Goal: Entertainment & Leisure: Consume media (video, audio)

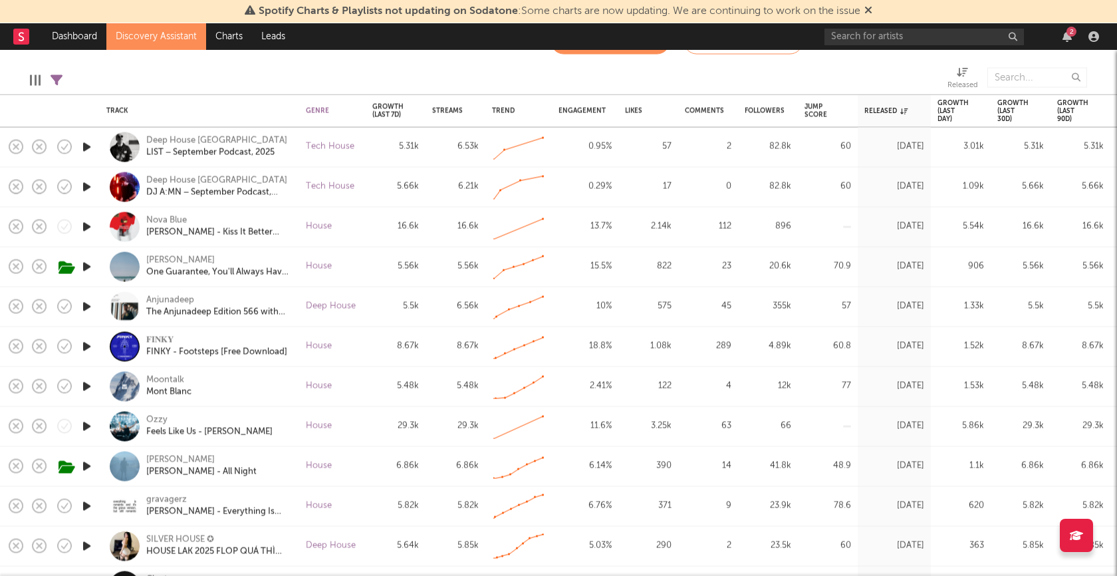
click at [91, 266] on icon "button" at bounding box center [87, 267] width 14 height 17
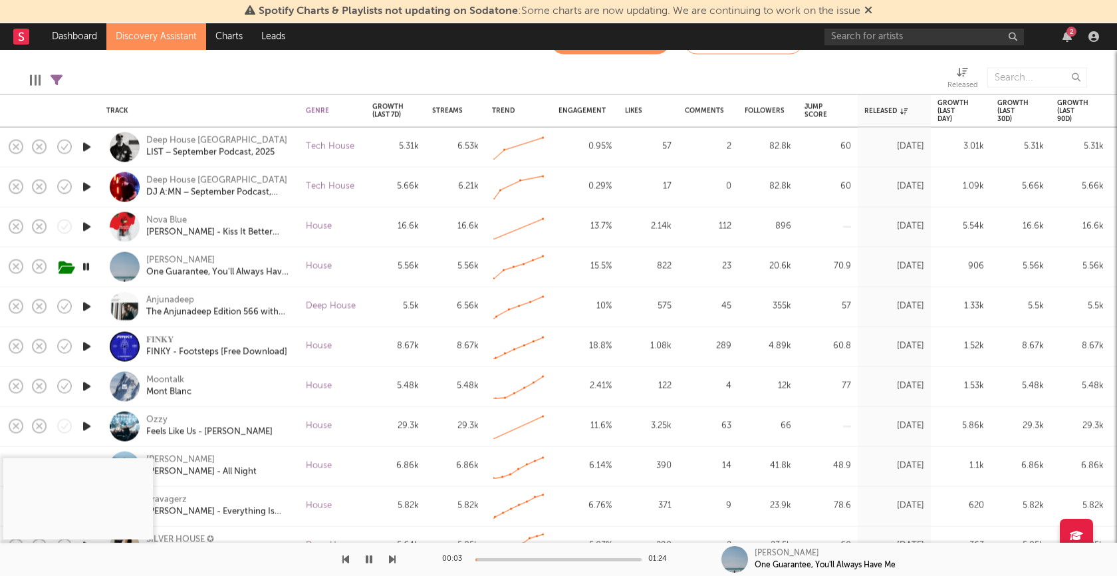
click at [542, 560] on div at bounding box center [558, 559] width 166 height 3
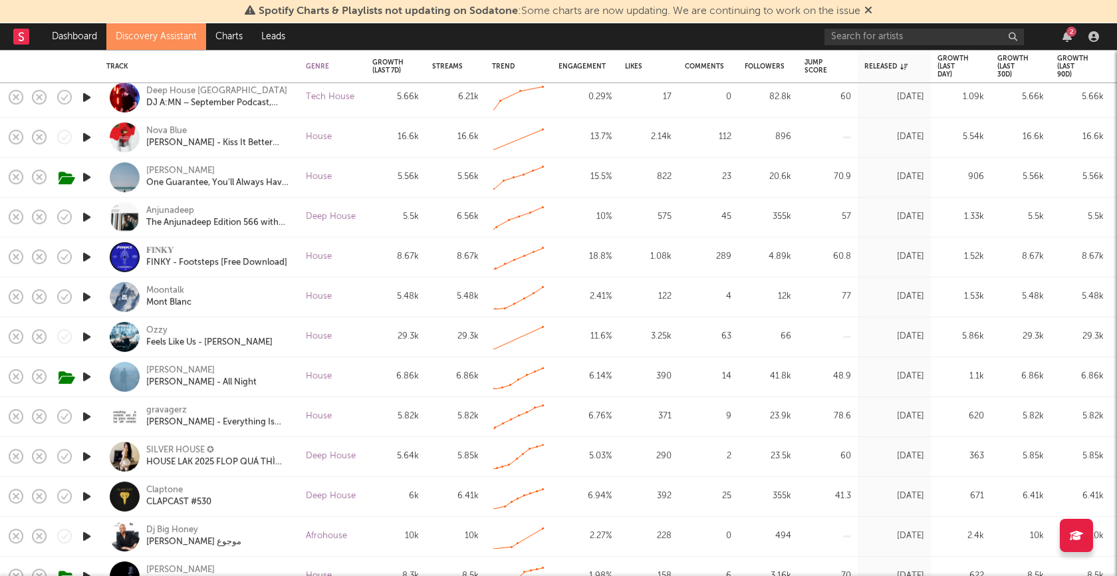
click at [85, 297] on icon "button" at bounding box center [87, 297] width 14 height 17
click at [88, 297] on icon "button" at bounding box center [87, 297] width 14 height 17
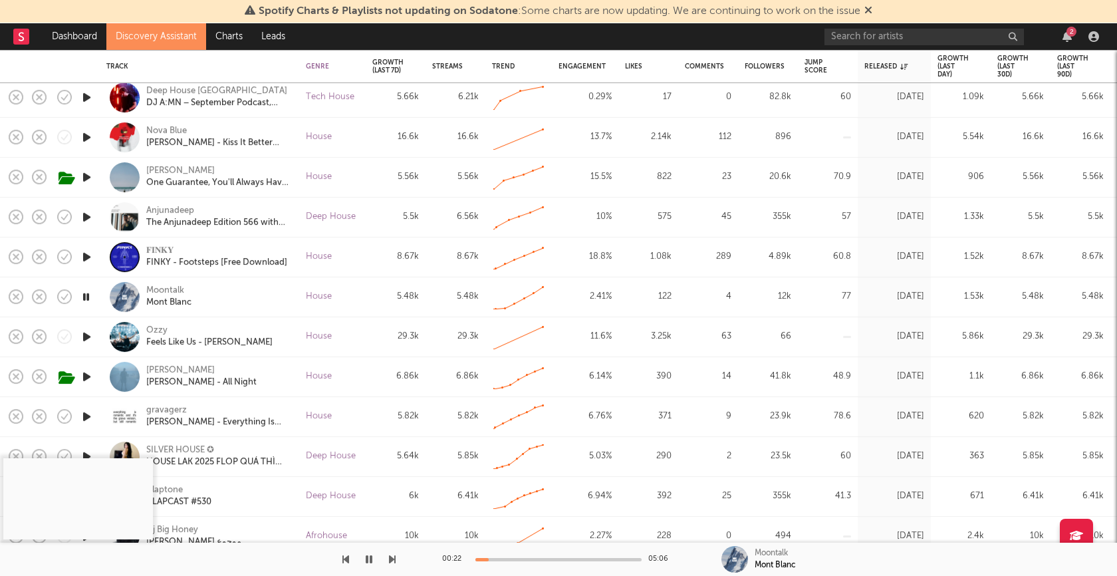
click at [276, 567] on div at bounding box center [198, 558] width 396 height 33
click at [559, 563] on div "00:47 05:06" at bounding box center [558, 558] width 233 height 33
click at [559, 561] on div "00:48 05:06" at bounding box center [558, 558] width 233 height 33
click at [560, 558] on div at bounding box center [558, 559] width 166 height 3
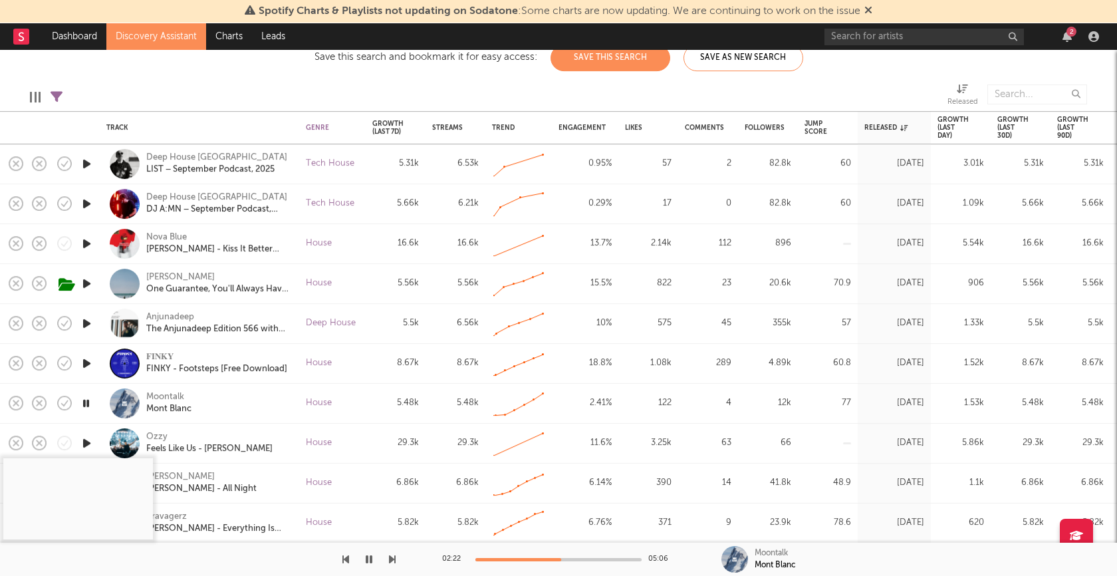
click at [370, 560] on icon "button" at bounding box center [369, 559] width 7 height 11
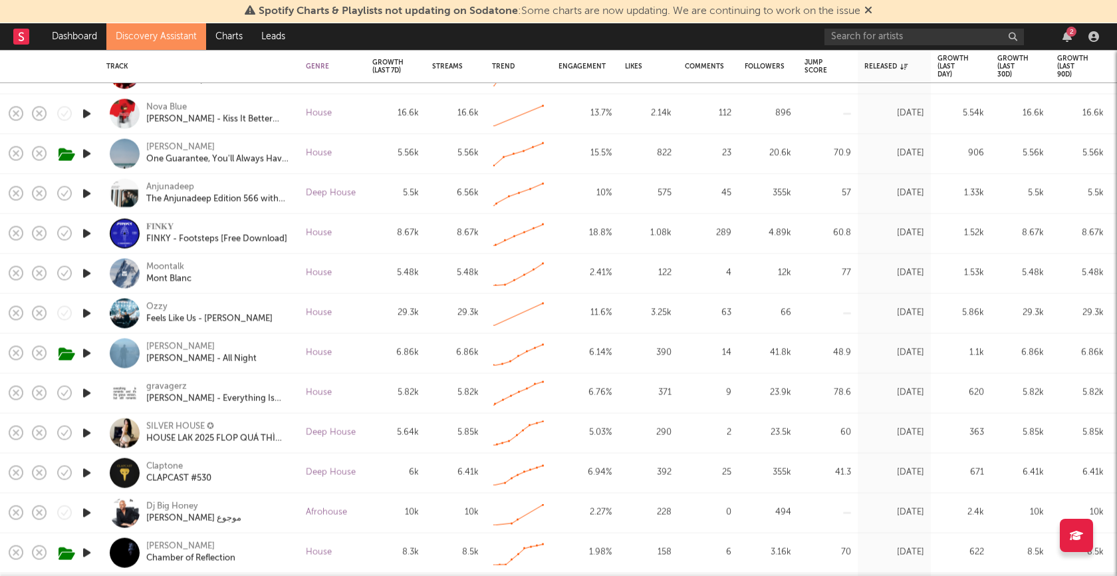
click at [85, 233] on icon "button" at bounding box center [87, 233] width 14 height 17
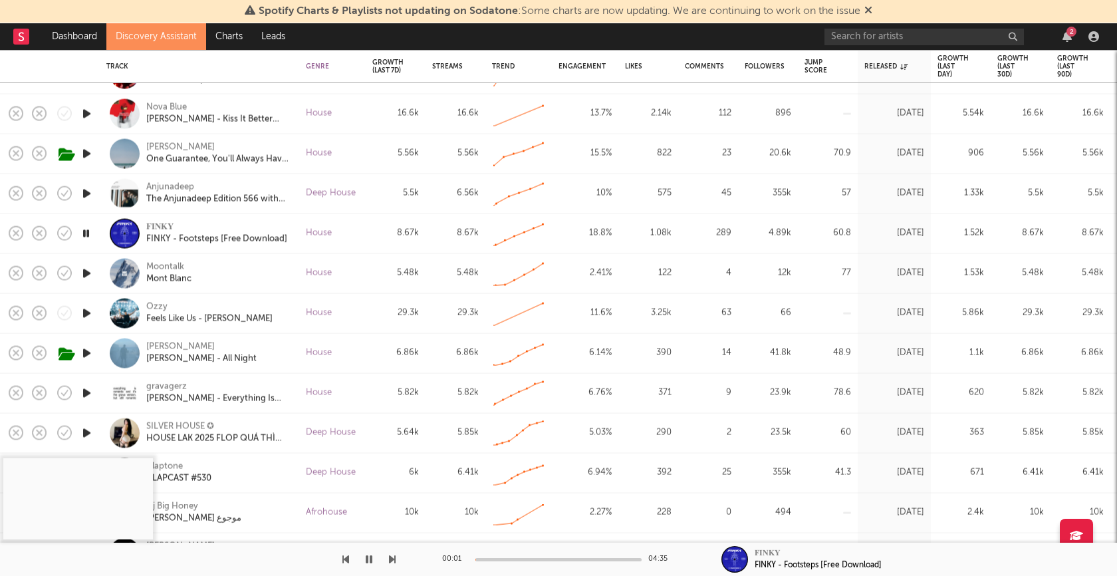
click at [551, 560] on div at bounding box center [558, 559] width 166 height 3
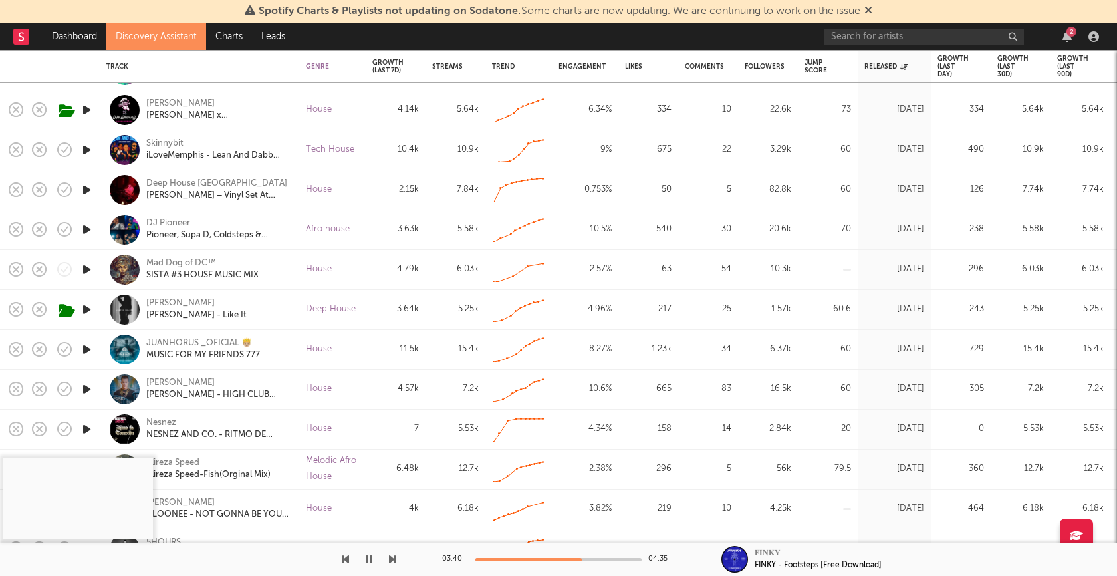
click at [91, 305] on icon "button" at bounding box center [87, 309] width 14 height 17
click at [525, 559] on div at bounding box center [558, 559] width 166 height 3
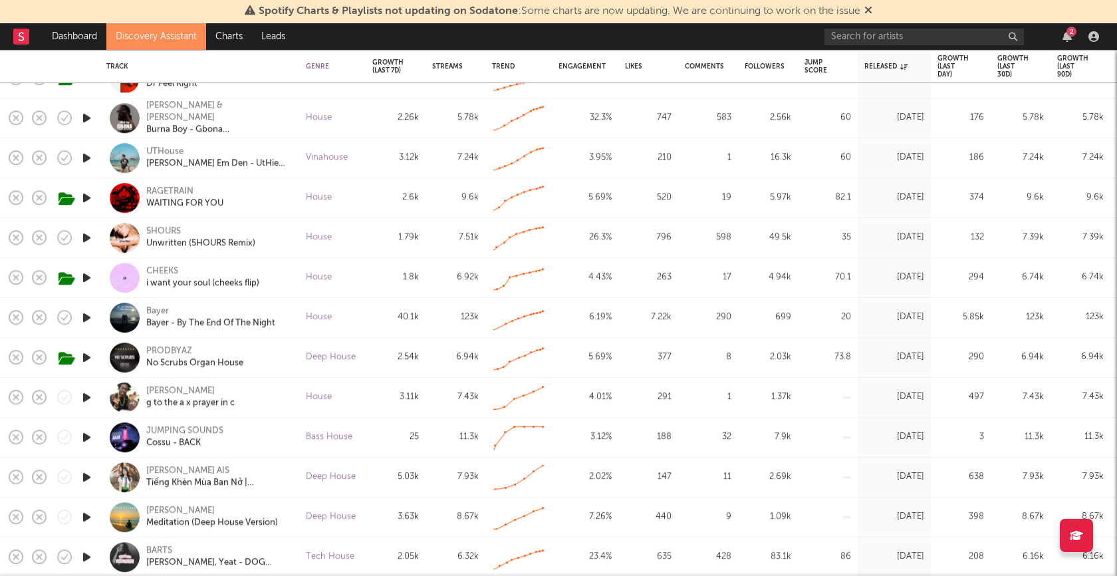
click at [85, 354] on icon "button" at bounding box center [87, 357] width 14 height 17
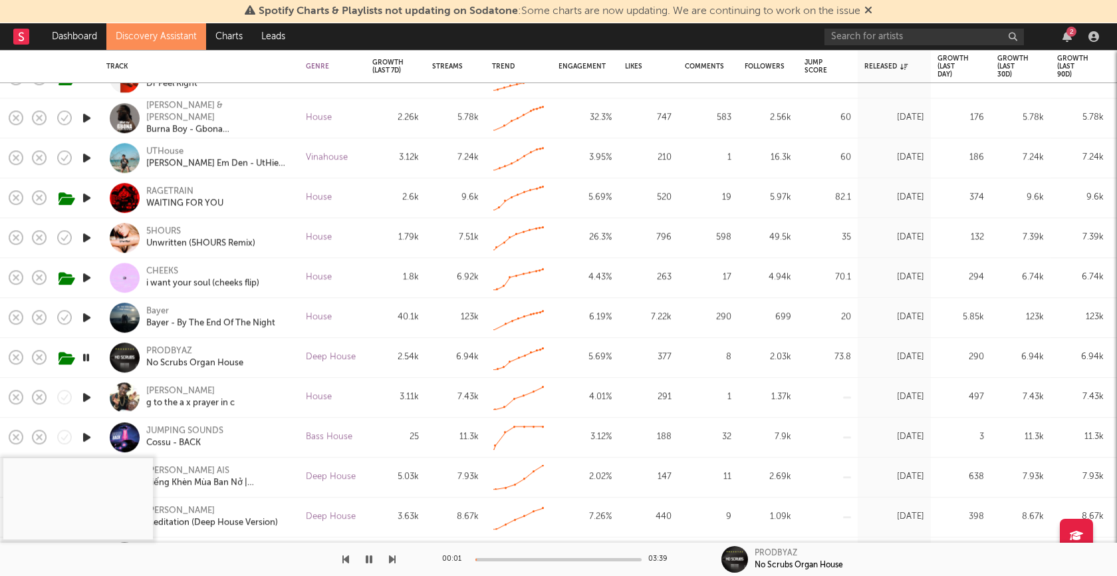
click at [537, 559] on div at bounding box center [558, 559] width 166 height 3
click at [86, 358] on icon "button" at bounding box center [86, 357] width 13 height 17
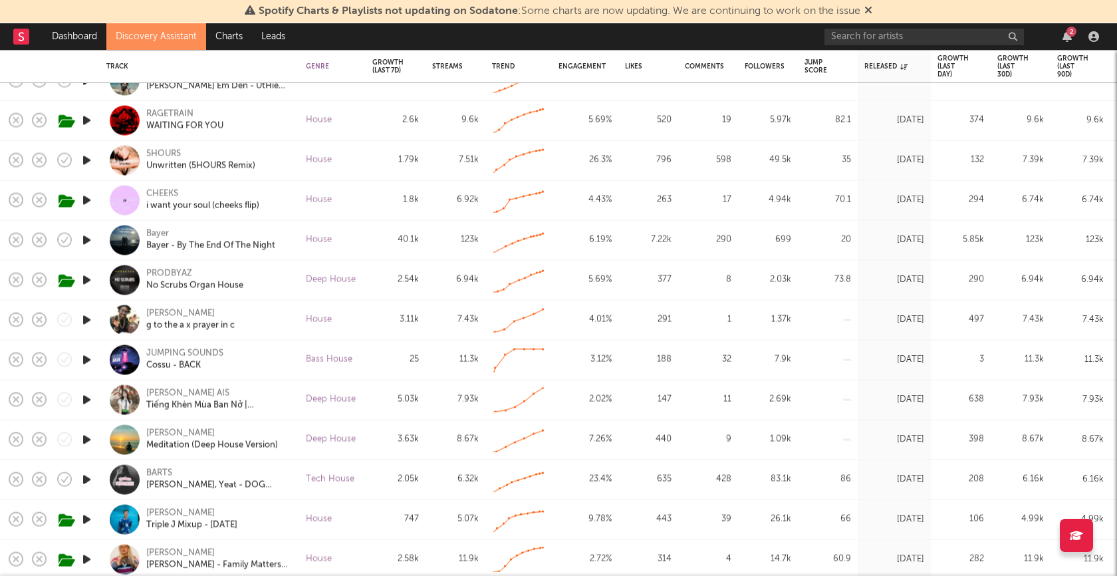
click at [24, 37] on rect at bounding box center [21, 37] width 16 height 16
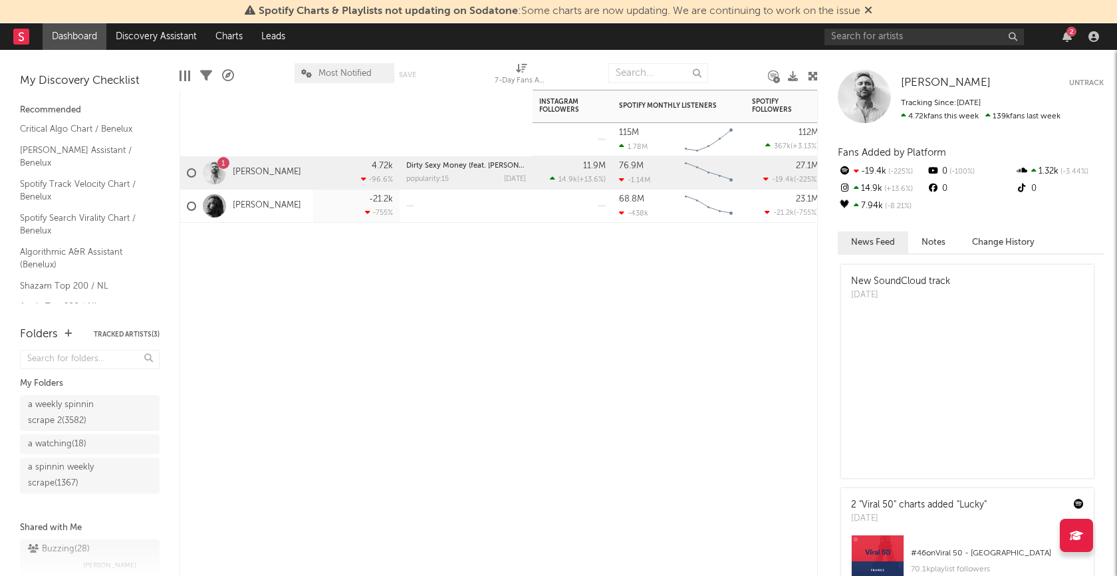
click at [333, 336] on div "Artist Notifications 7-Day Fans Added WoW % Change Most Recent Track Popularity…" at bounding box center [498, 333] width 638 height 486
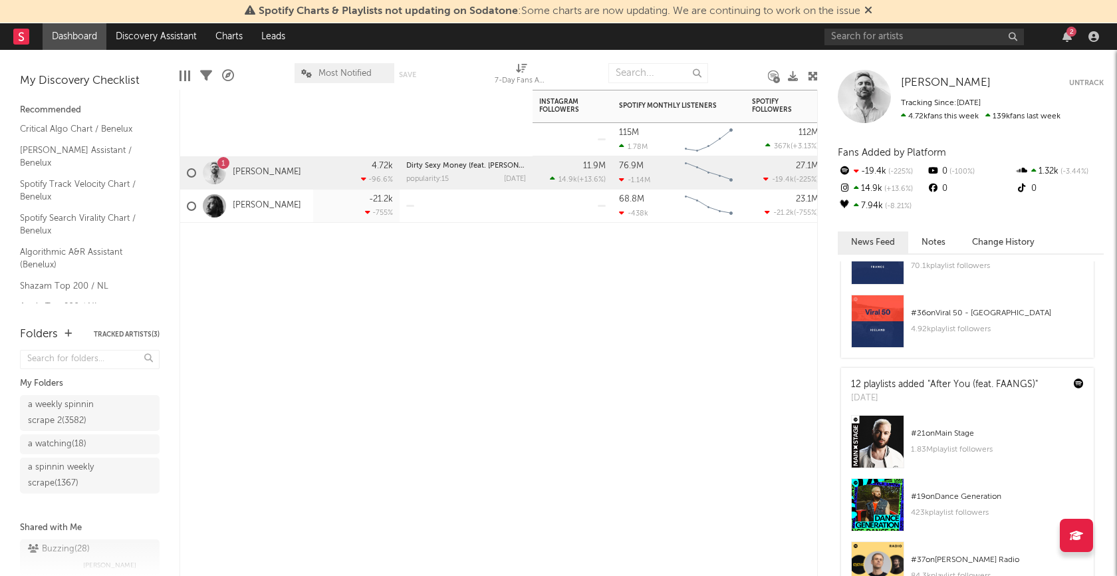
scroll to position [370, 0]
